Goal: Find specific page/section: Find specific page/section

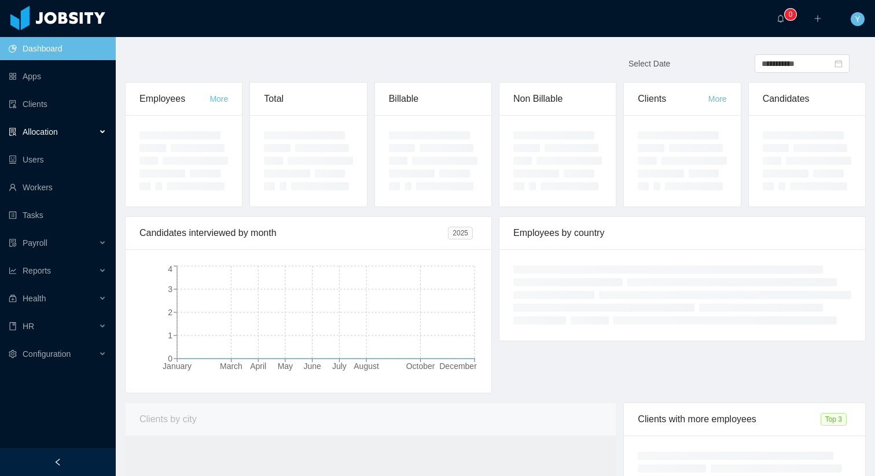
click at [64, 128] on div "Allocation" at bounding box center [58, 131] width 116 height 23
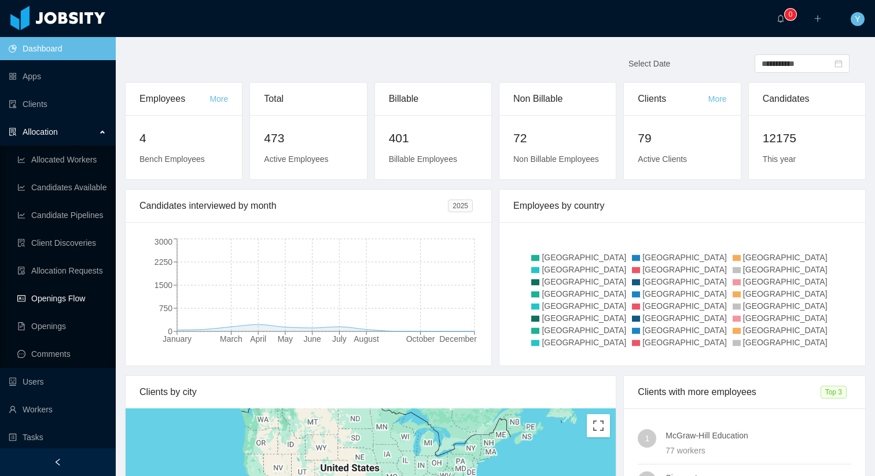
click at [38, 295] on link "Openings Flow" at bounding box center [61, 298] width 89 height 23
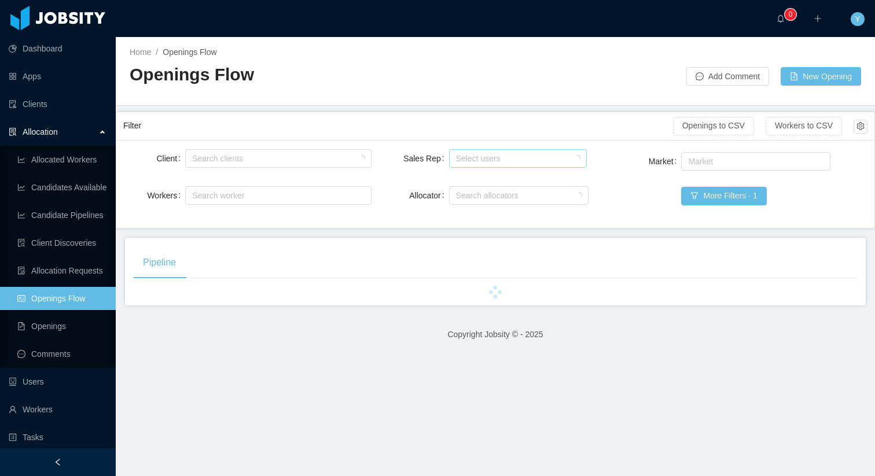
click at [480, 152] on div "Select users" at bounding box center [517, 158] width 128 height 17
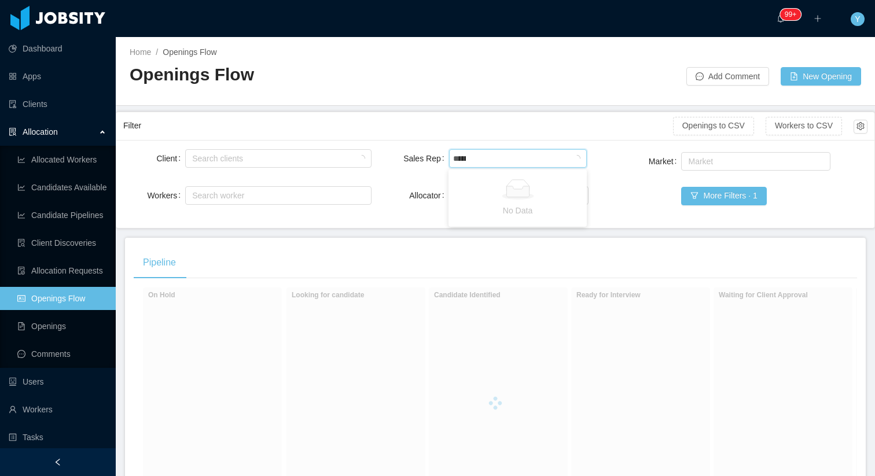
type input "*******"
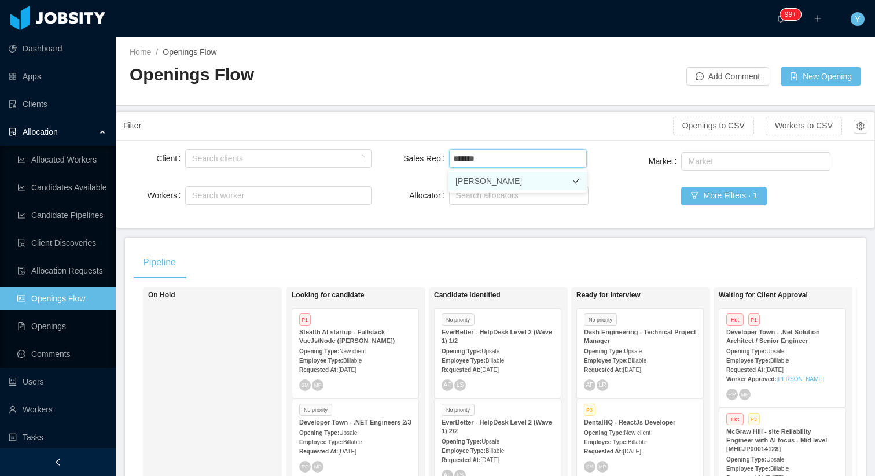
click at [491, 178] on li "[PERSON_NAME]" at bounding box center [518, 181] width 138 height 19
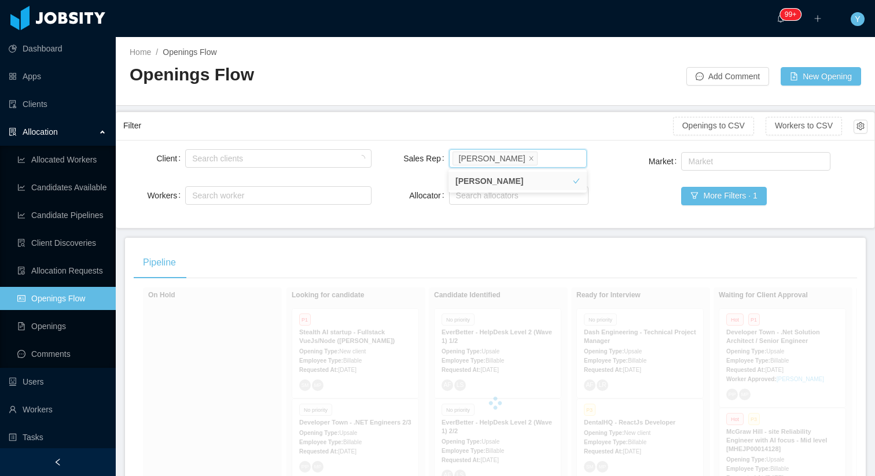
click at [441, 140] on div "Client Search clients Workers Search worker Sales Rep Select users [PERSON_NAME…" at bounding box center [495, 184] width 758 height 88
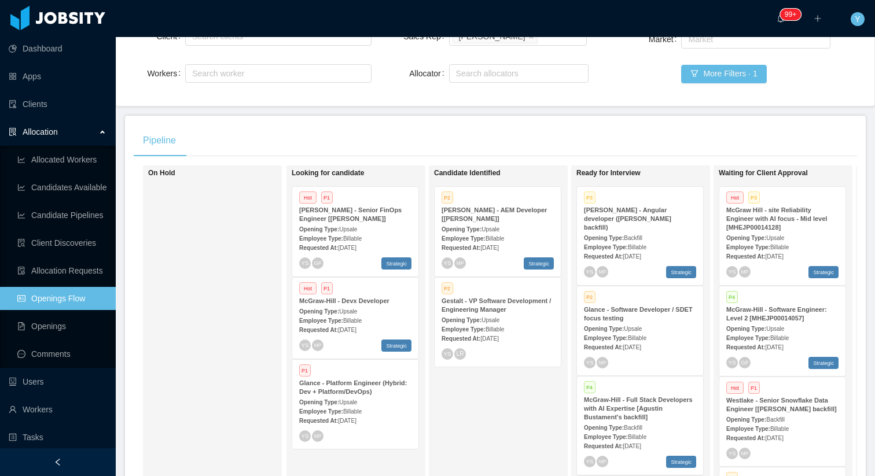
scroll to position [214, 0]
